Goal: Task Accomplishment & Management: Manage account settings

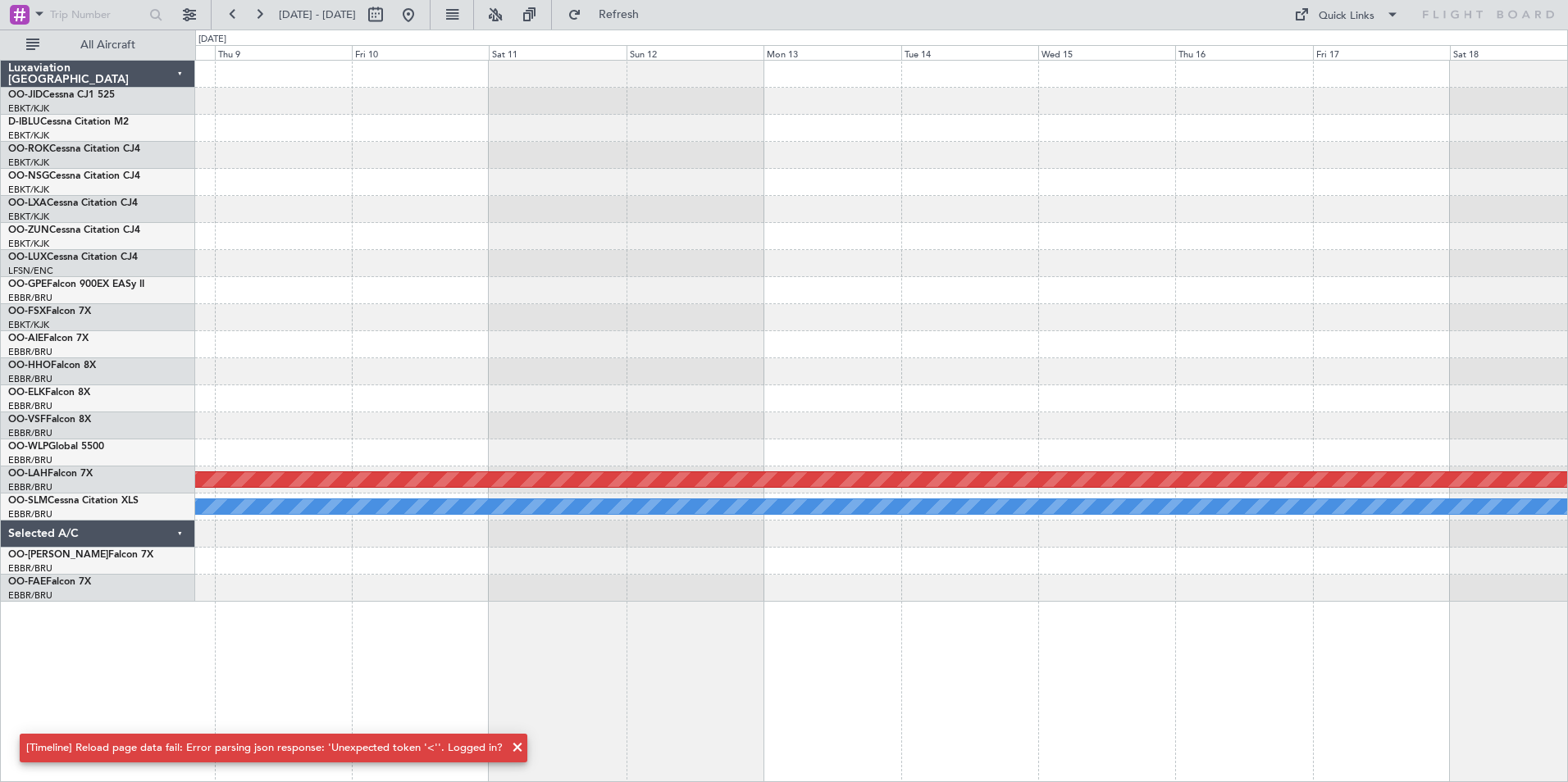
click at [587, 303] on div "Planned Maint [PERSON_NAME]-[GEOGRAPHIC_DATA][PERSON_NAME] ([GEOGRAPHIC_DATA][P…" at bounding box center [882, 331] width 1372 height 541
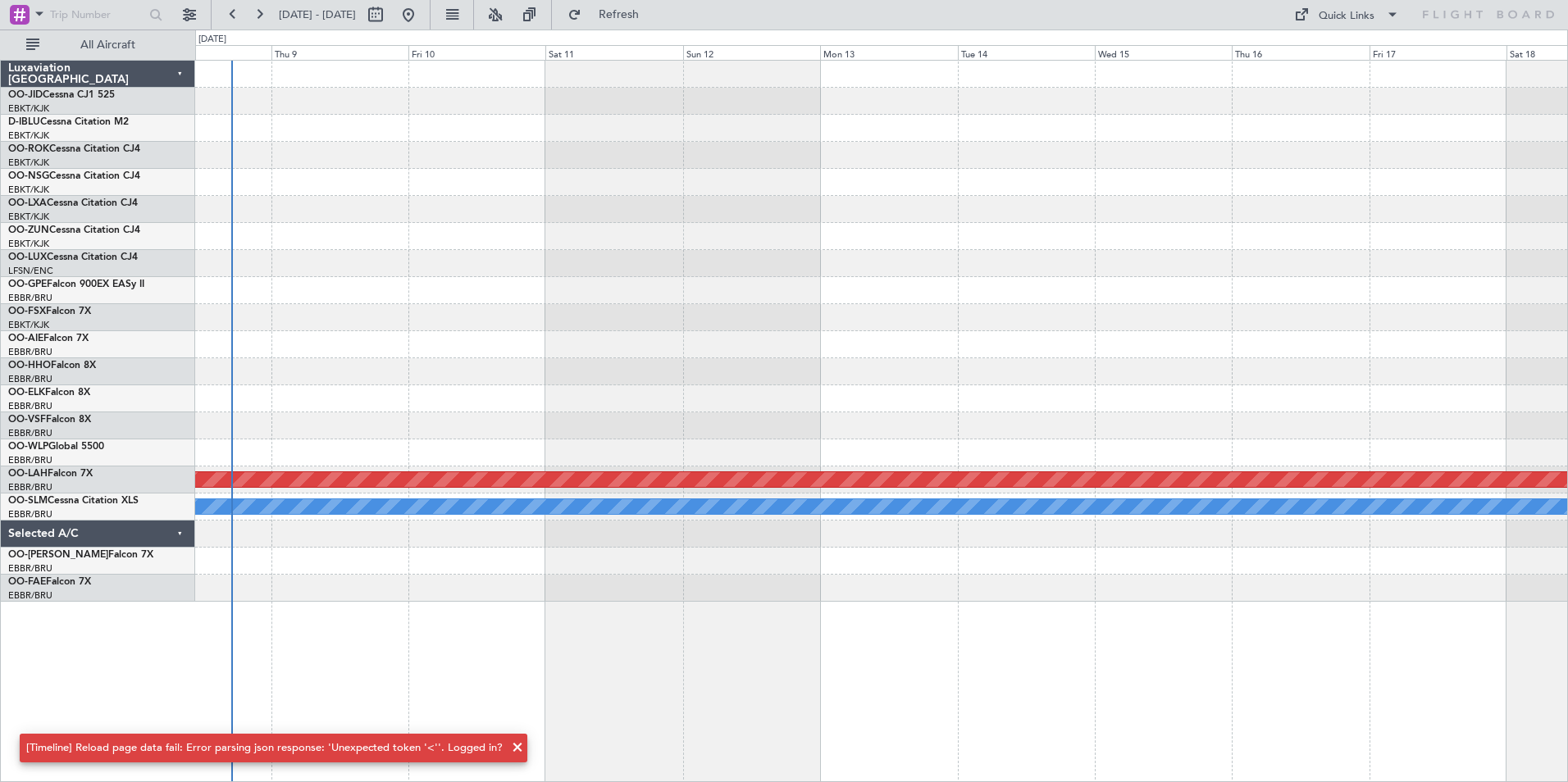
click at [606, 287] on div at bounding box center [882, 290] width 1372 height 27
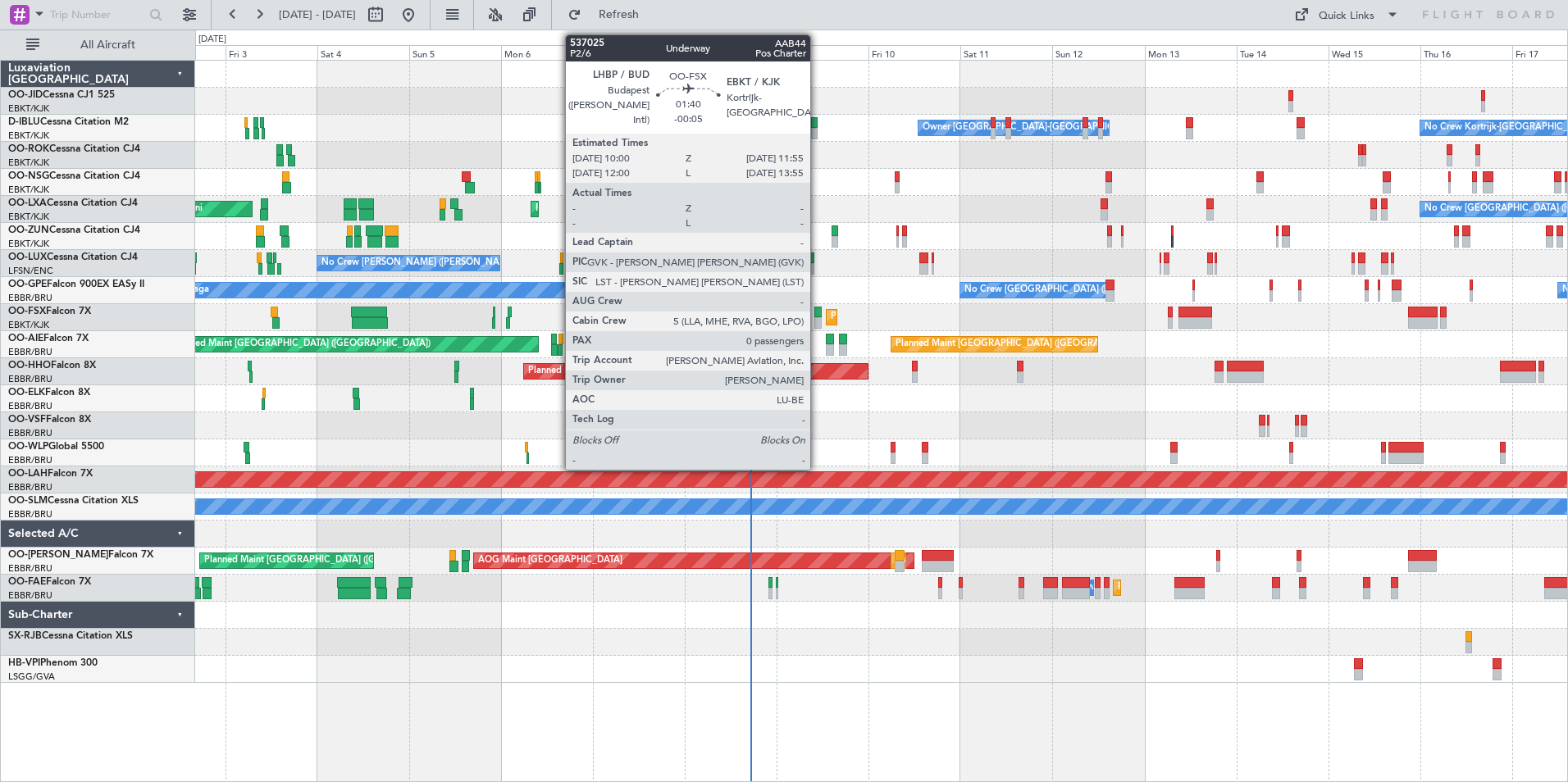
click at [818, 317] on div at bounding box center [818, 323] width 7 height 12
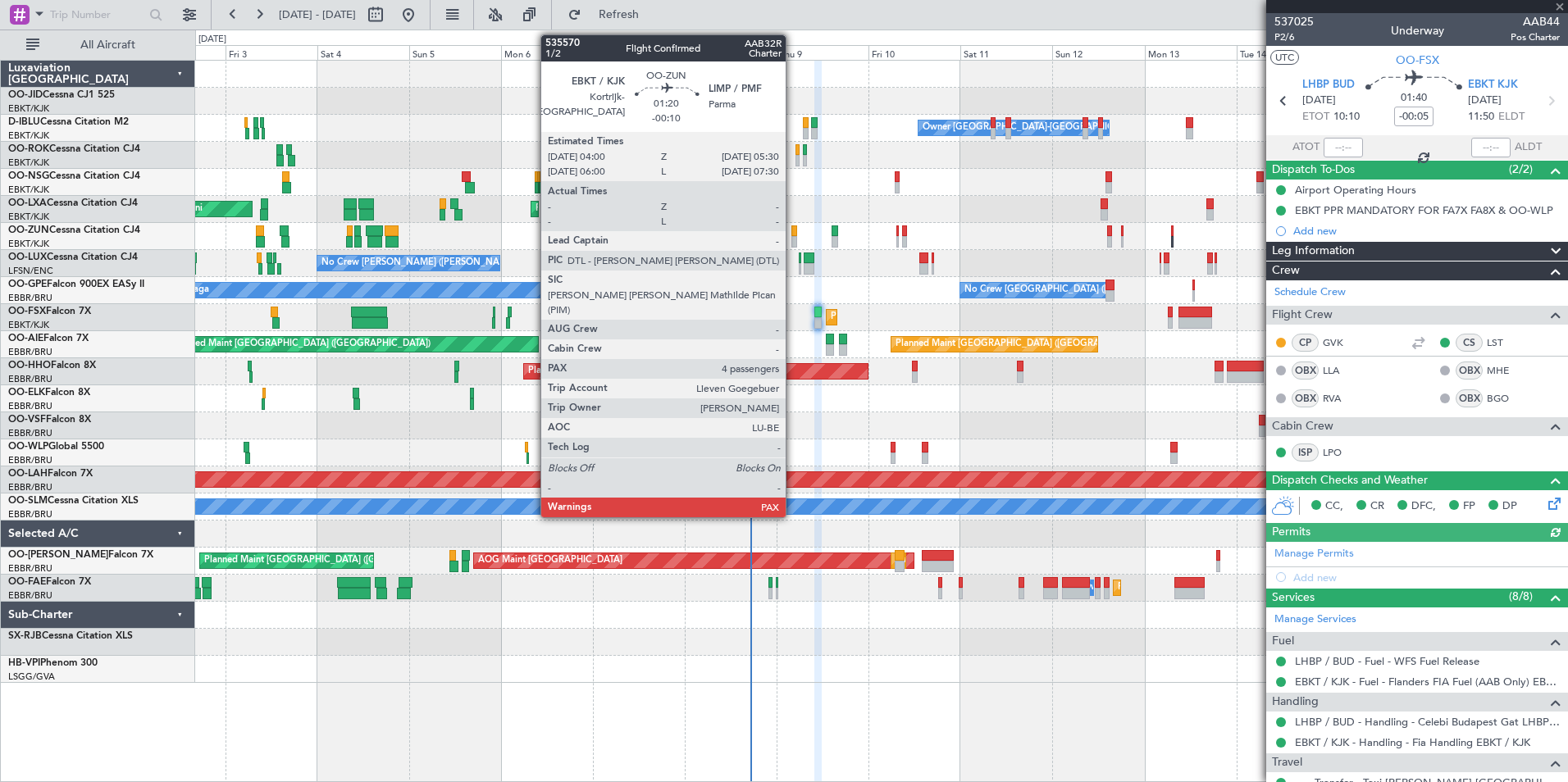
click at [793, 233] on div at bounding box center [795, 231] width 7 height 12
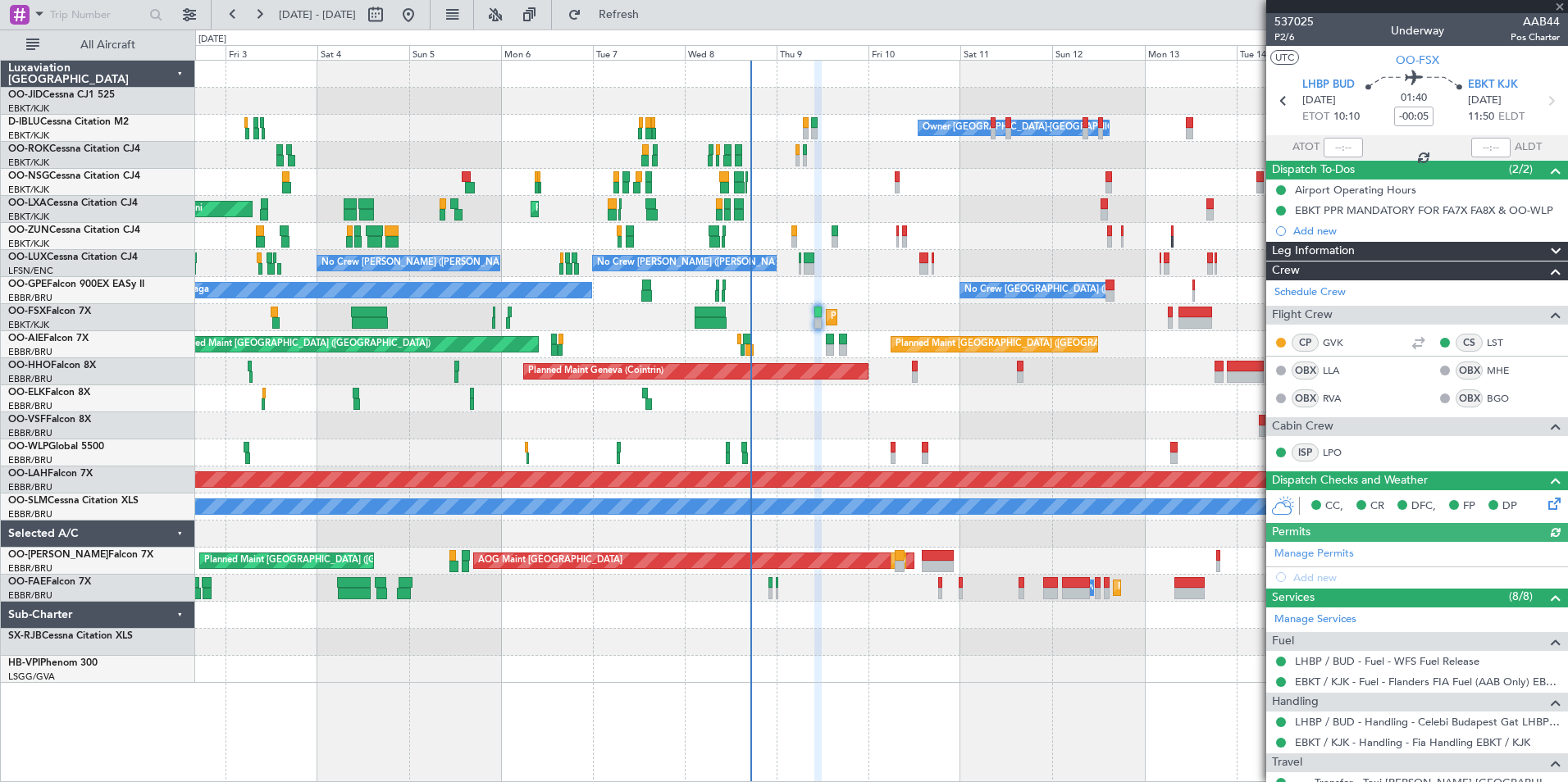
type input "-00:10"
type input "4"
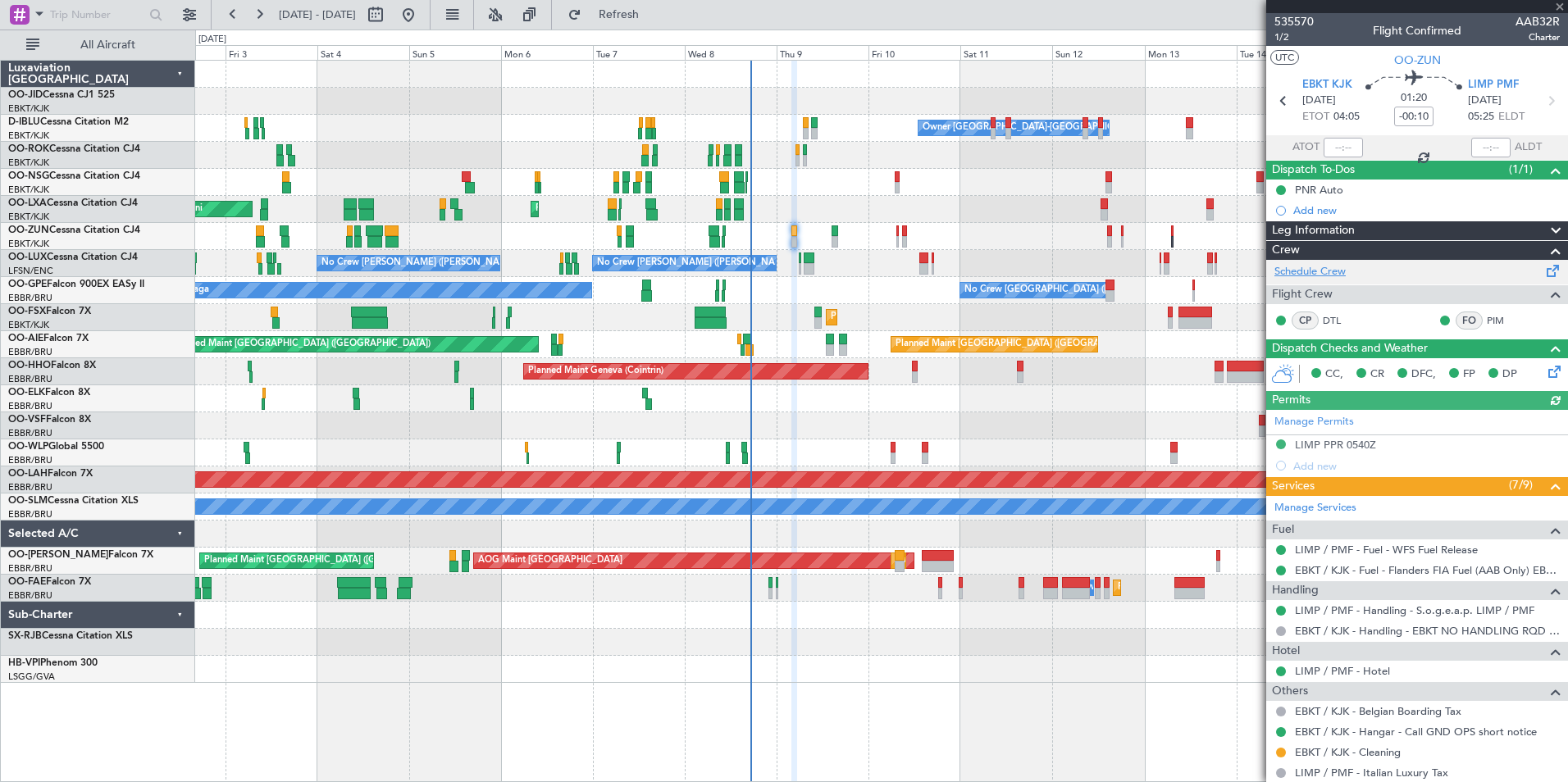
click at [1326, 264] on link "Schedule Crew" at bounding box center [1310, 272] width 71 height 16
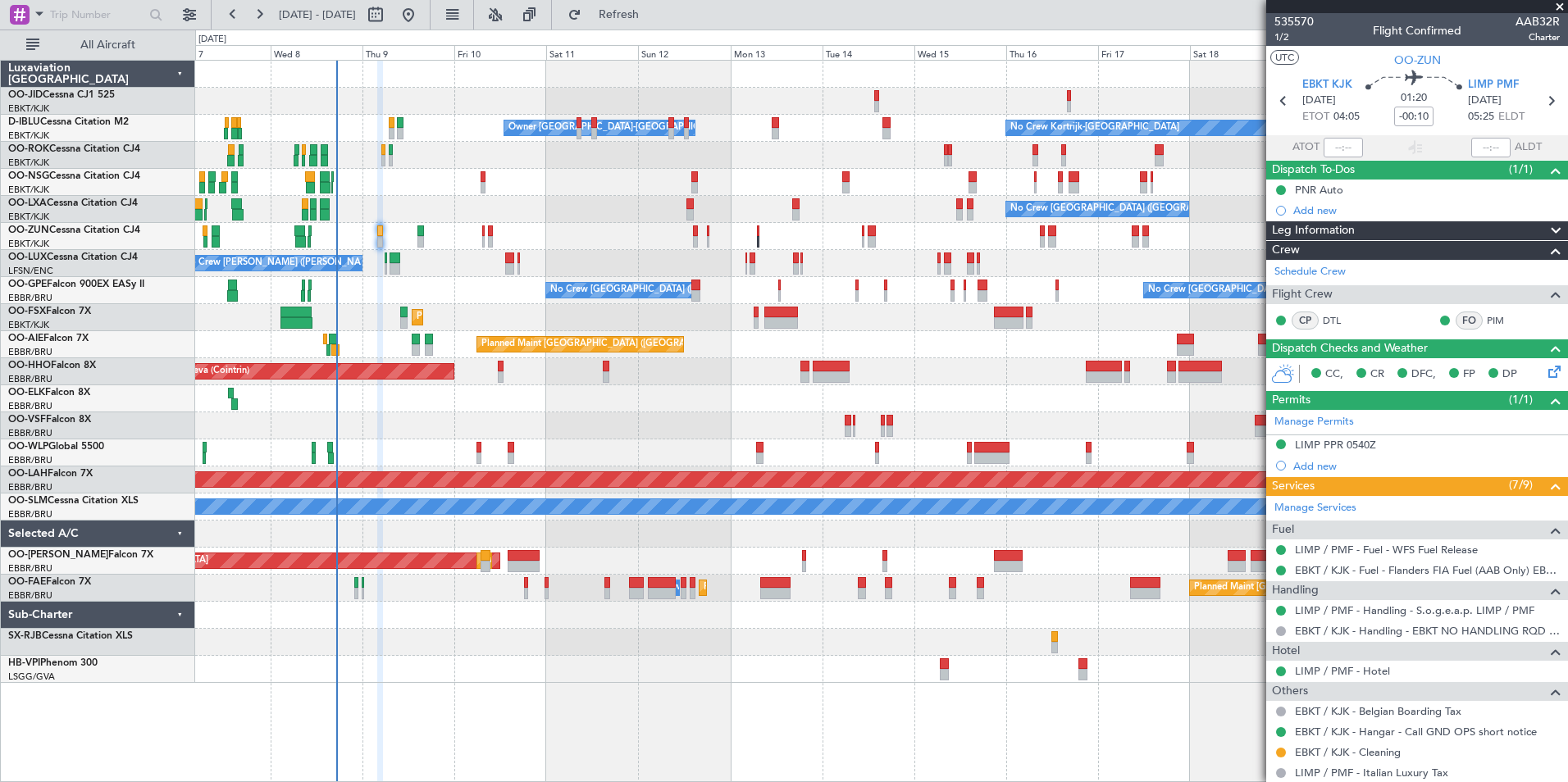
click at [510, 380] on div "No Crew Owner [GEOGRAPHIC_DATA]-[GEOGRAPHIC_DATA] No Crew Kortrijk-[GEOGRAPHIC_…" at bounding box center [882, 372] width 1372 height 623
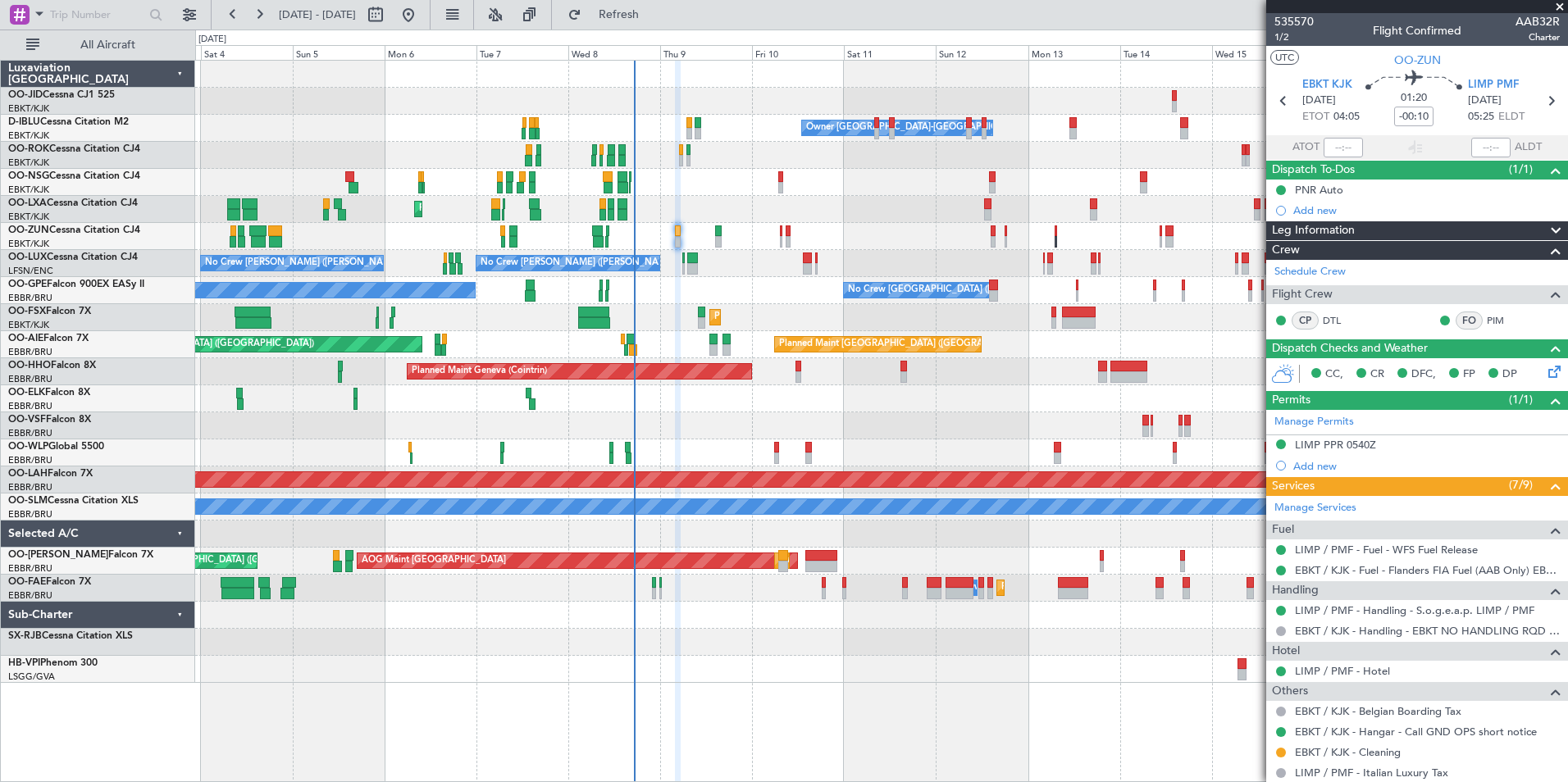
click at [850, 264] on div "Owner [GEOGRAPHIC_DATA]-[GEOGRAPHIC_DATA] No Crew Kortrijk-[GEOGRAPHIC_DATA] AO…" at bounding box center [882, 372] width 1372 height 623
click at [649, 16] on span "Refresh" at bounding box center [620, 15] width 69 height 12
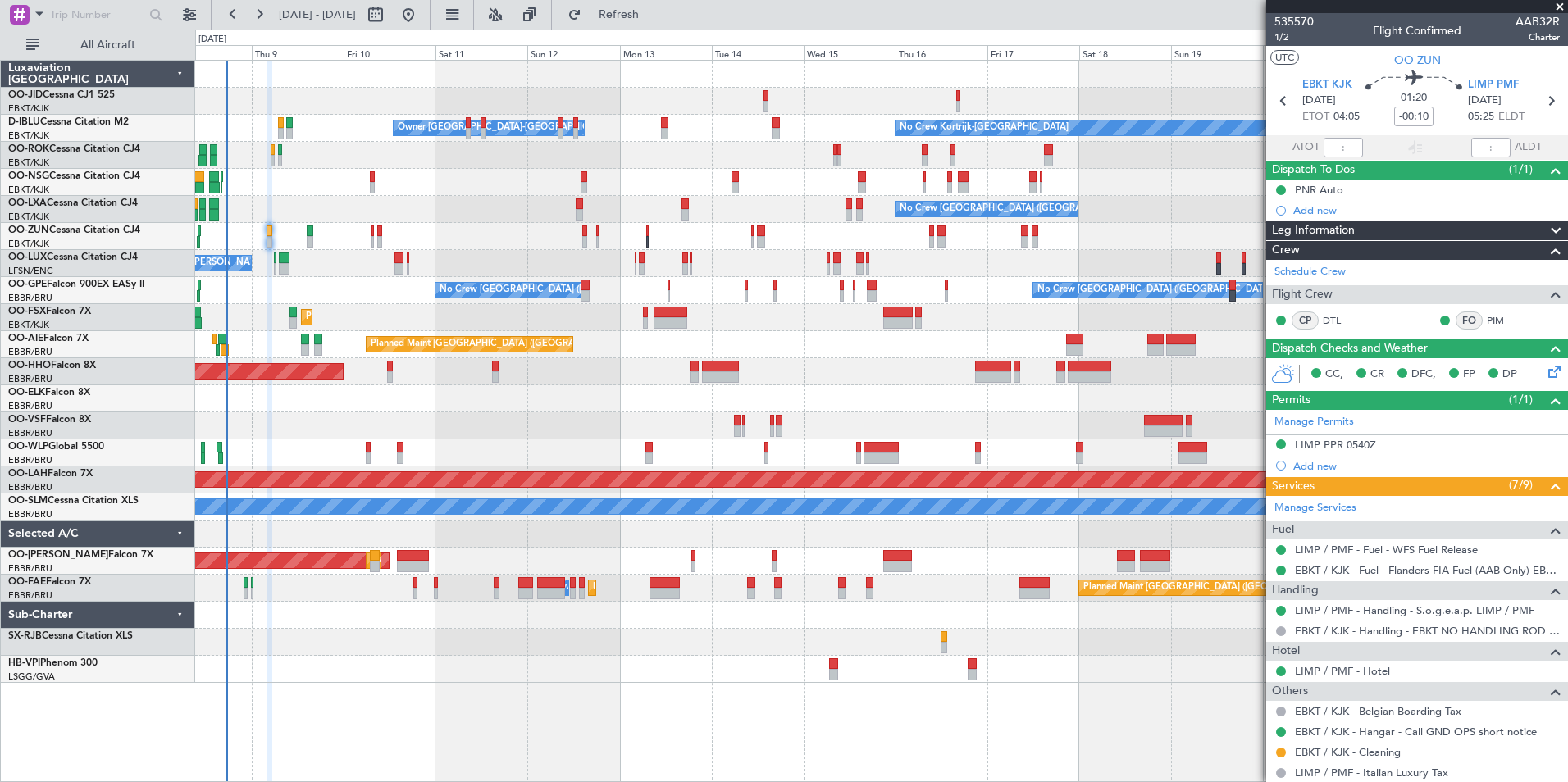
click at [532, 531] on div "No Crew No Crew Kortrijk-[GEOGRAPHIC_DATA] Owner [GEOGRAPHIC_DATA]-[GEOGRAPHIC_…" at bounding box center [882, 372] width 1372 height 623
click at [653, 16] on span "Refresh" at bounding box center [620, 15] width 69 height 12
click at [631, 3] on button "Refresh" at bounding box center [610, 15] width 99 height 26
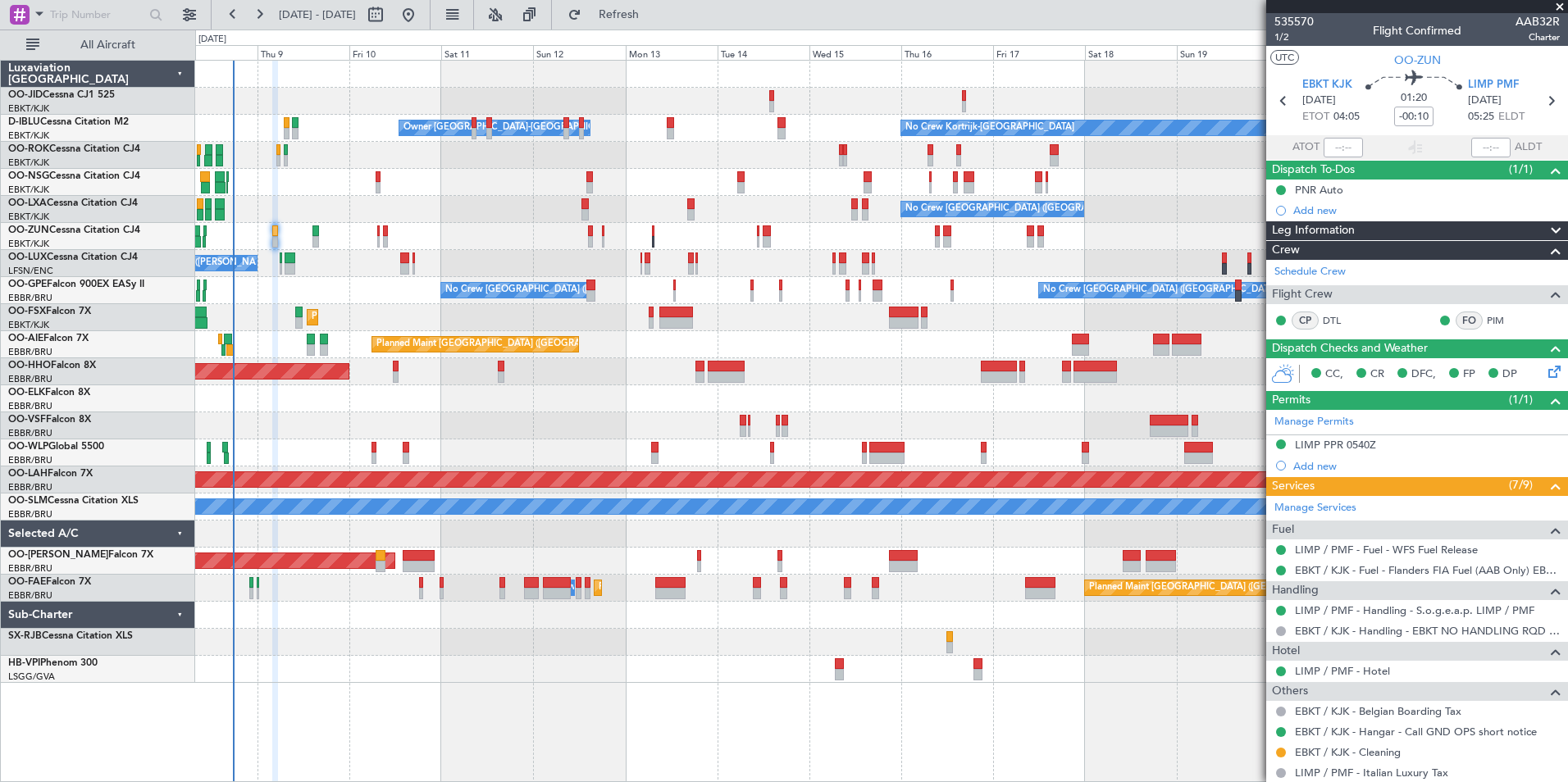
click at [856, 373] on div "No Crew Owner [GEOGRAPHIC_DATA]-[GEOGRAPHIC_DATA] No Crew Kortrijk-[GEOGRAPHIC_…" at bounding box center [882, 372] width 1372 height 623
